Goal: Find specific page/section: Find specific page/section

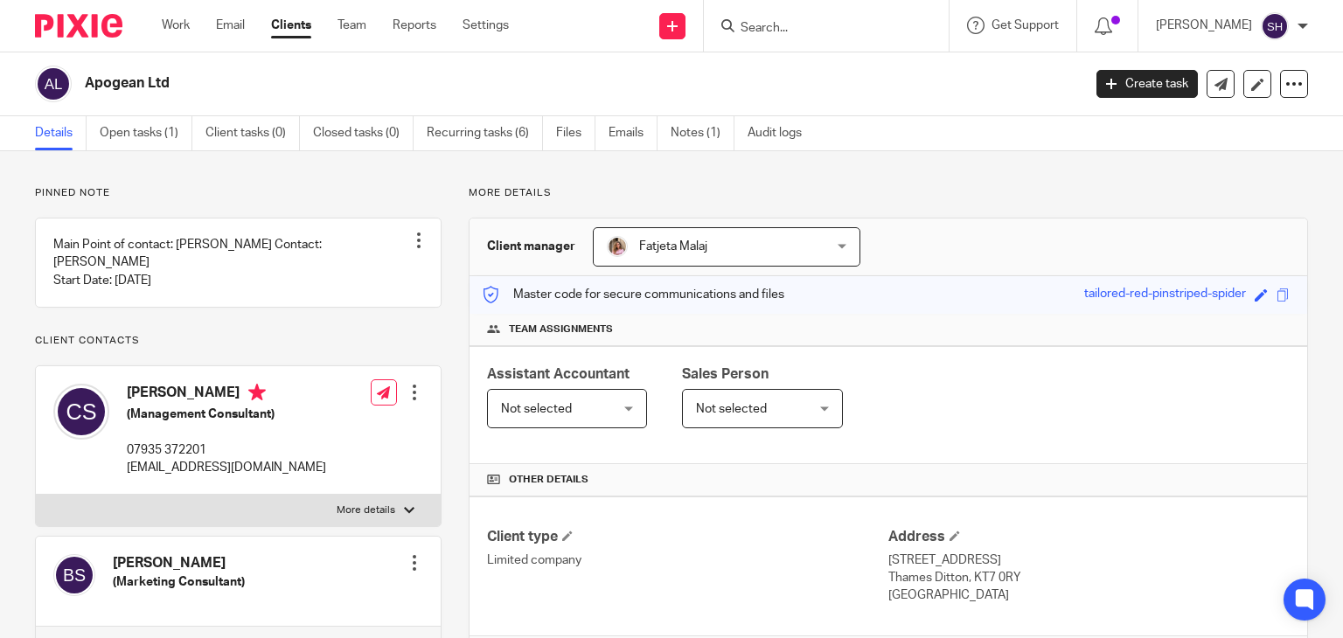
click at [755, 18] on form at bounding box center [832, 26] width 186 height 22
click at [760, 22] on input "Search" at bounding box center [817, 29] width 157 height 16
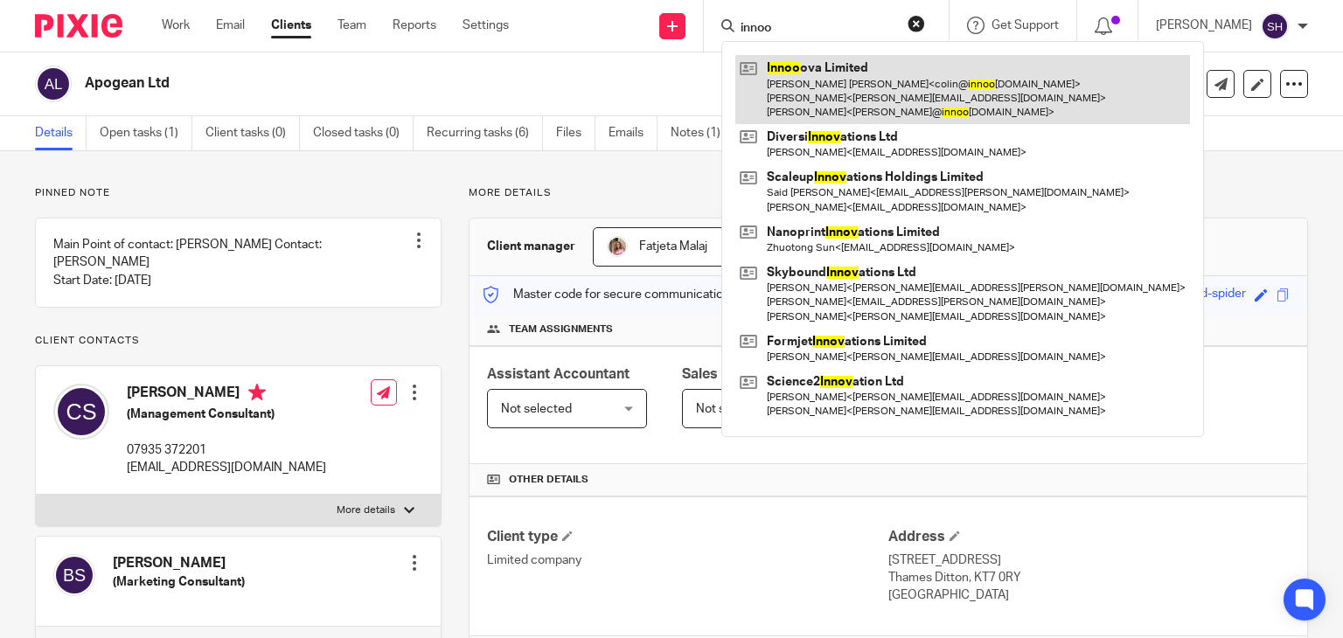
type input "innoo"
click at [814, 91] on link at bounding box center [962, 89] width 455 height 69
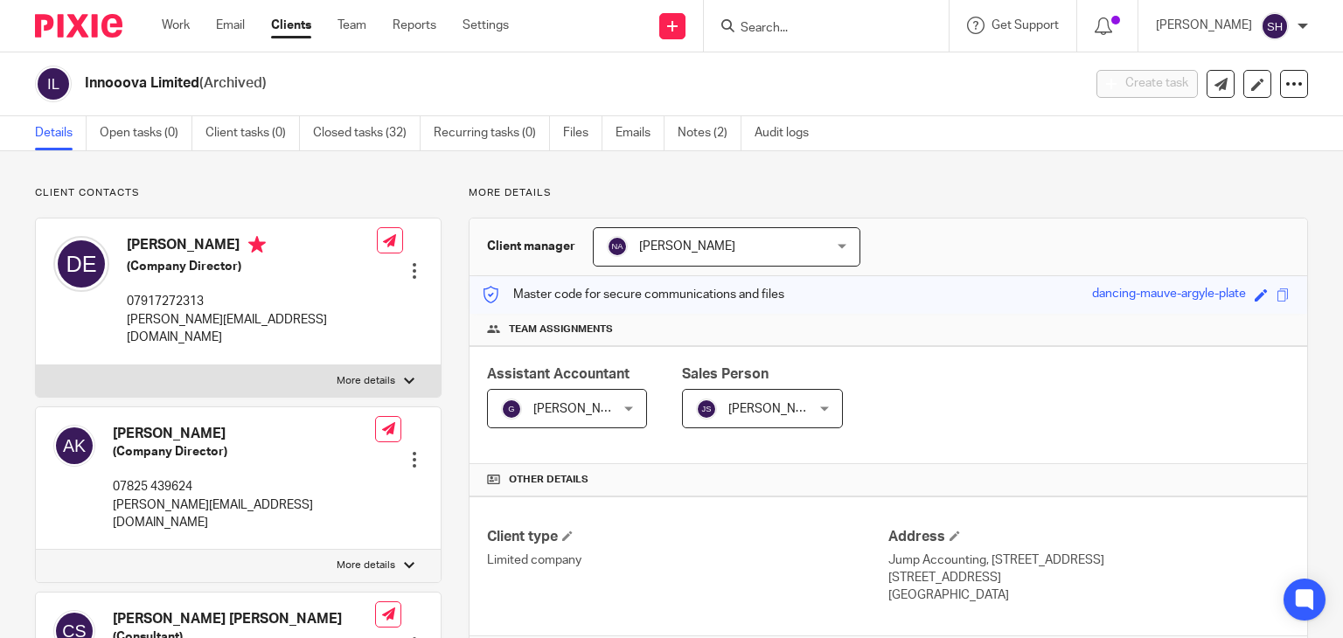
click at [795, 30] on input "Search" at bounding box center [817, 29] width 157 height 16
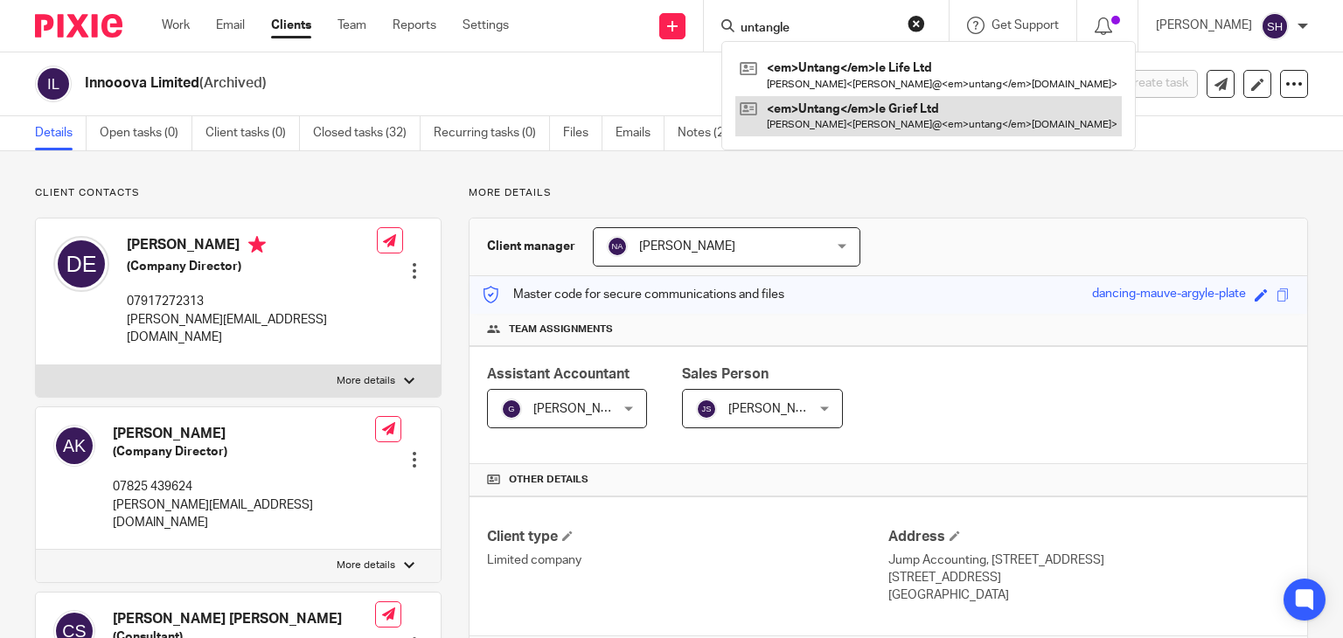
type input "untangle"
click at [891, 106] on link at bounding box center [928, 116] width 386 height 40
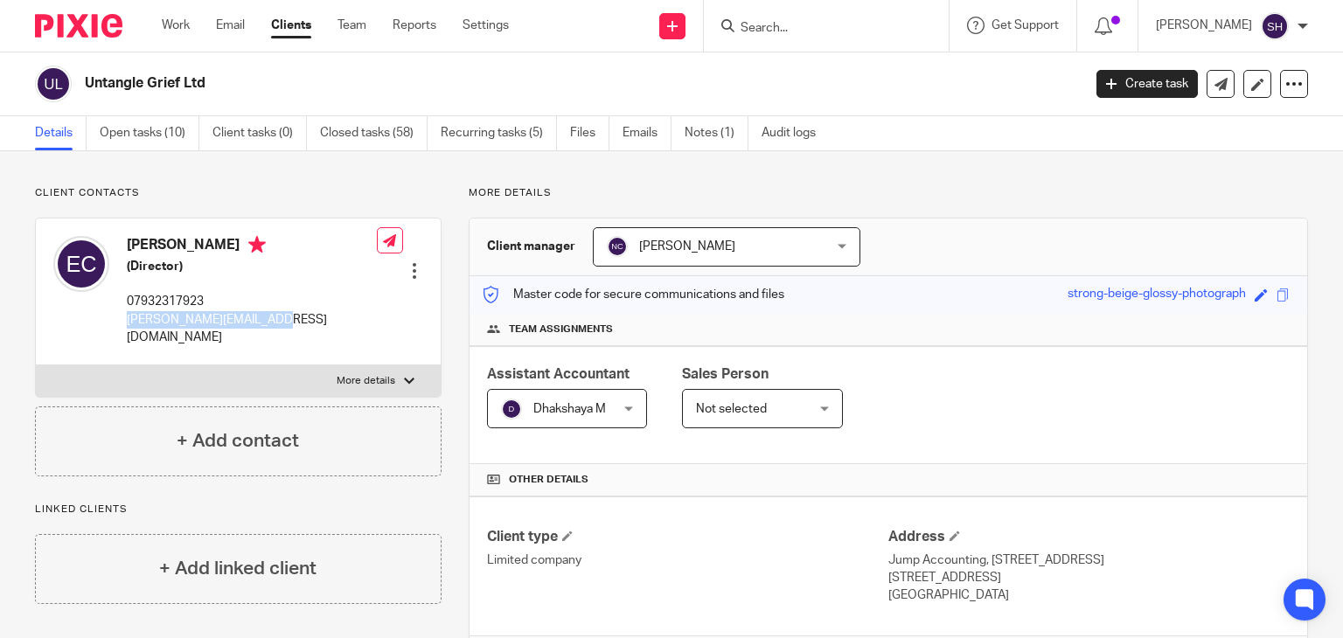
drag, startPoint x: 125, startPoint y: 319, endPoint x: 319, endPoint y: 340, distance: 195.2
click at [319, 340] on div "[PERSON_NAME] (Director) 07932317923 [PERSON_NAME][EMAIL_ADDRESS][DOMAIN_NAME] …" at bounding box center [238, 292] width 405 height 146
copy p "[PERSON_NAME][EMAIL_ADDRESS][DOMAIN_NAME]"
click at [747, 23] on input "Search" at bounding box center [817, 29] width 157 height 16
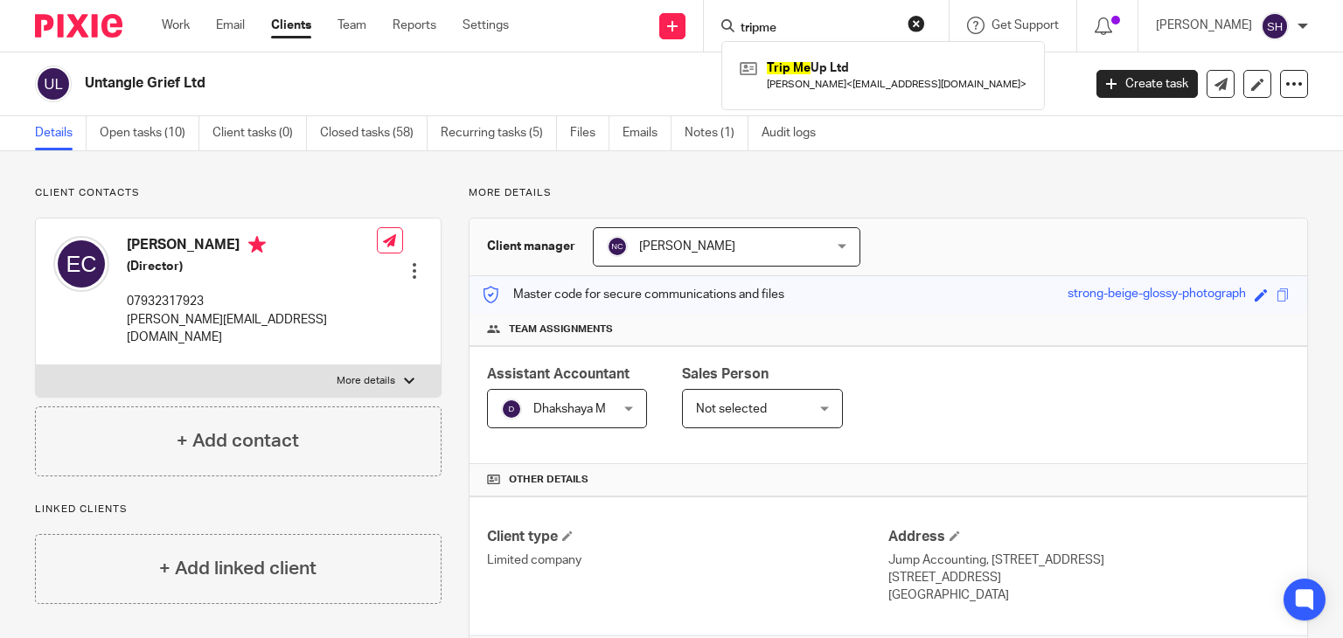
type input "tripme"
